Goal: Task Accomplishment & Management: Use online tool/utility

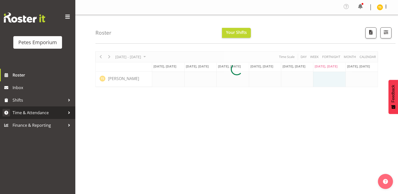
click at [35, 114] on span "Time & Attendance" at bounding box center [39, 113] width 53 height 8
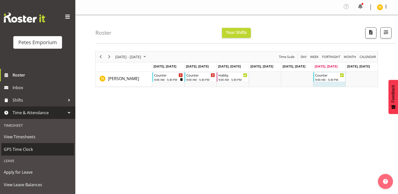
click at [26, 151] on span "GPS Time Clock" at bounding box center [38, 150] width 68 height 8
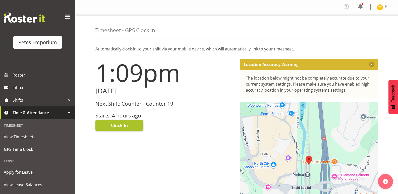
click at [112, 127] on span "Clock In" at bounding box center [119, 125] width 17 height 7
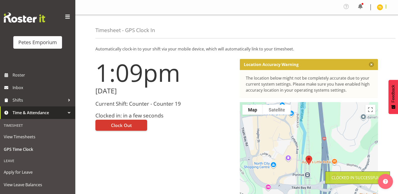
click at [383, 8] on span at bounding box center [386, 7] width 6 height 6
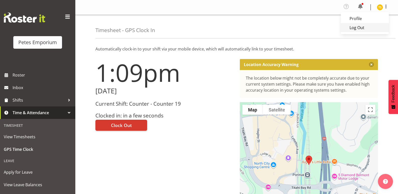
click at [358, 27] on link "Log Out" at bounding box center [364, 27] width 48 height 9
